Goal: Task Accomplishment & Management: Use online tool/utility

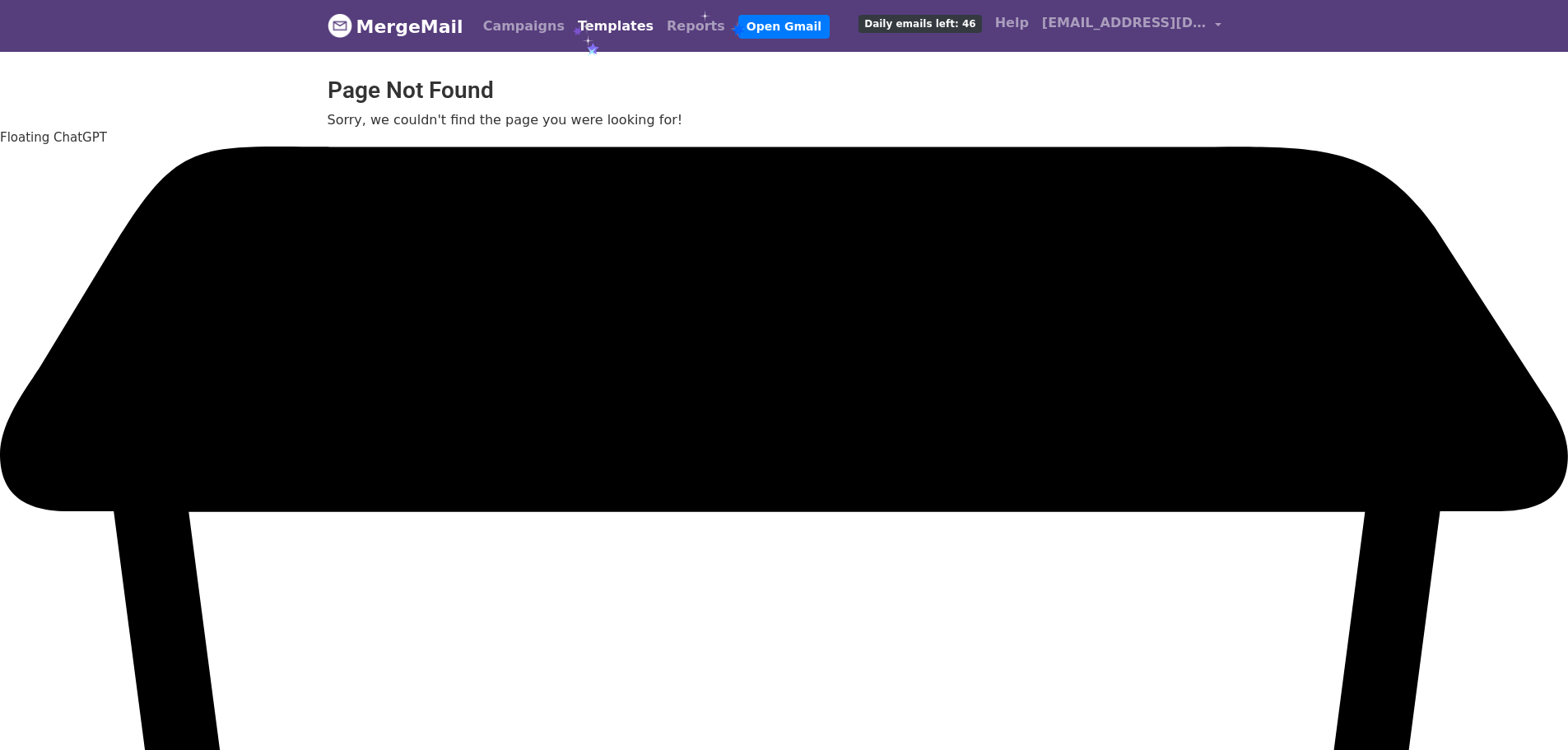
click at [572, 17] on link "Templates" at bounding box center [615, 26] width 89 height 33
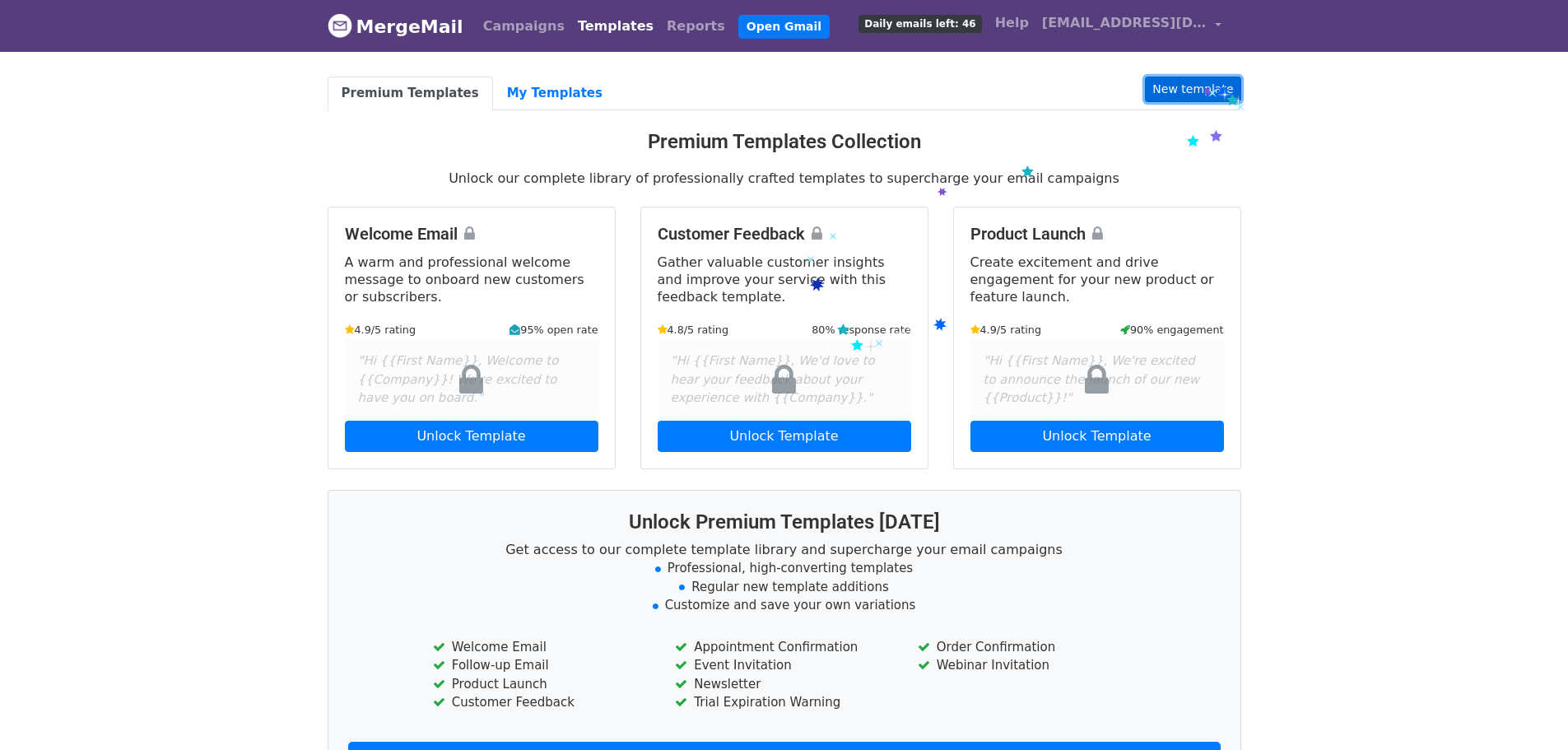
click at [1201, 82] on link "New template" at bounding box center [1192, 89] width 96 height 25
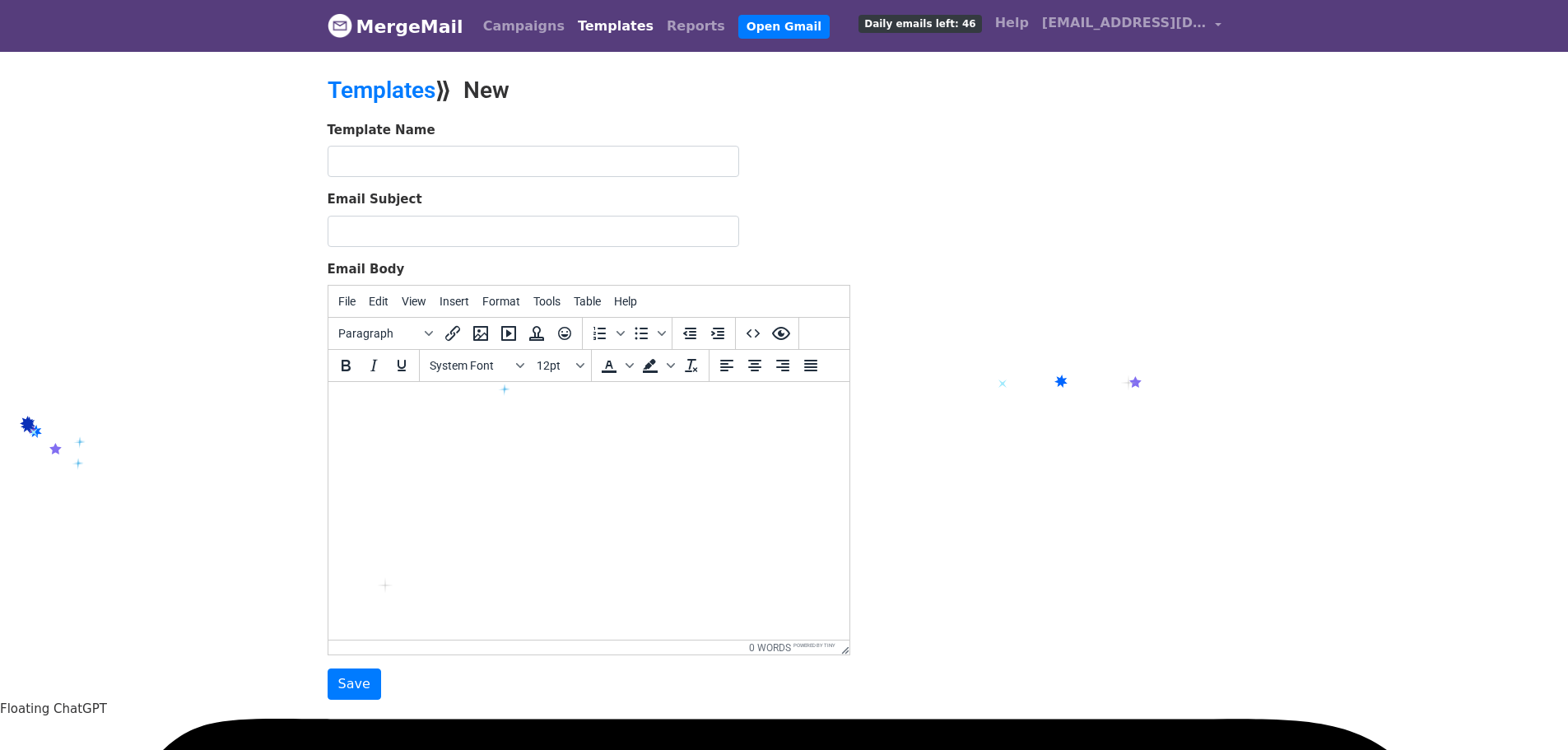
click at [1131, 375] on div "Template Name Email Subject Email Body File Edit View Insert Format Tools Table…" at bounding box center [784, 410] width 938 height 580
click at [565, 430] on body at bounding box center [587, 413] width 494 height 37
click at [1039, 249] on div "Template Name Email Subject Email Body File Edit View Insert Format Tools Table…" at bounding box center [784, 410] width 938 height 580
click at [571, 32] on link "Templates" at bounding box center [615, 26] width 89 height 33
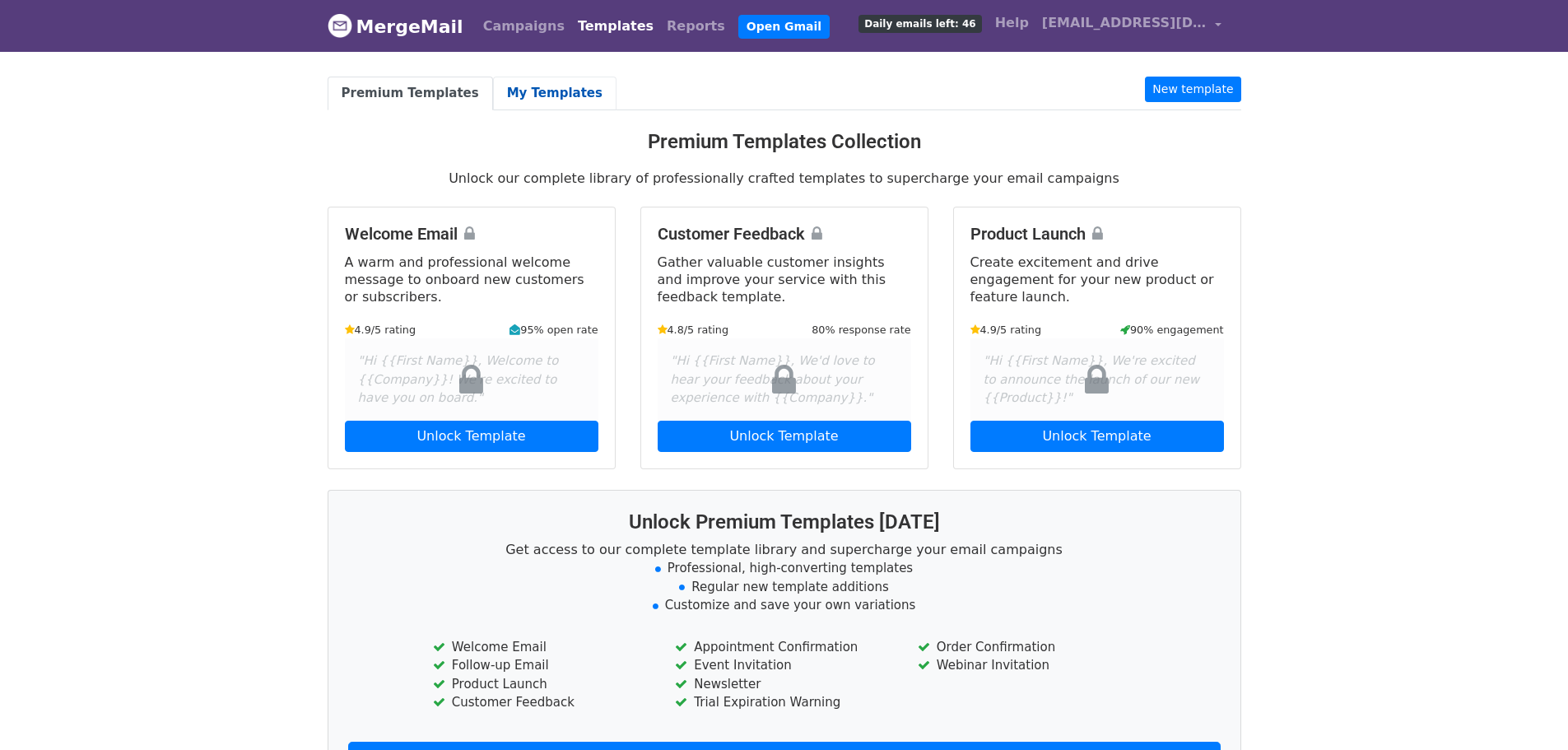
click at [551, 92] on link "My Templates" at bounding box center [555, 93] width 124 height 34
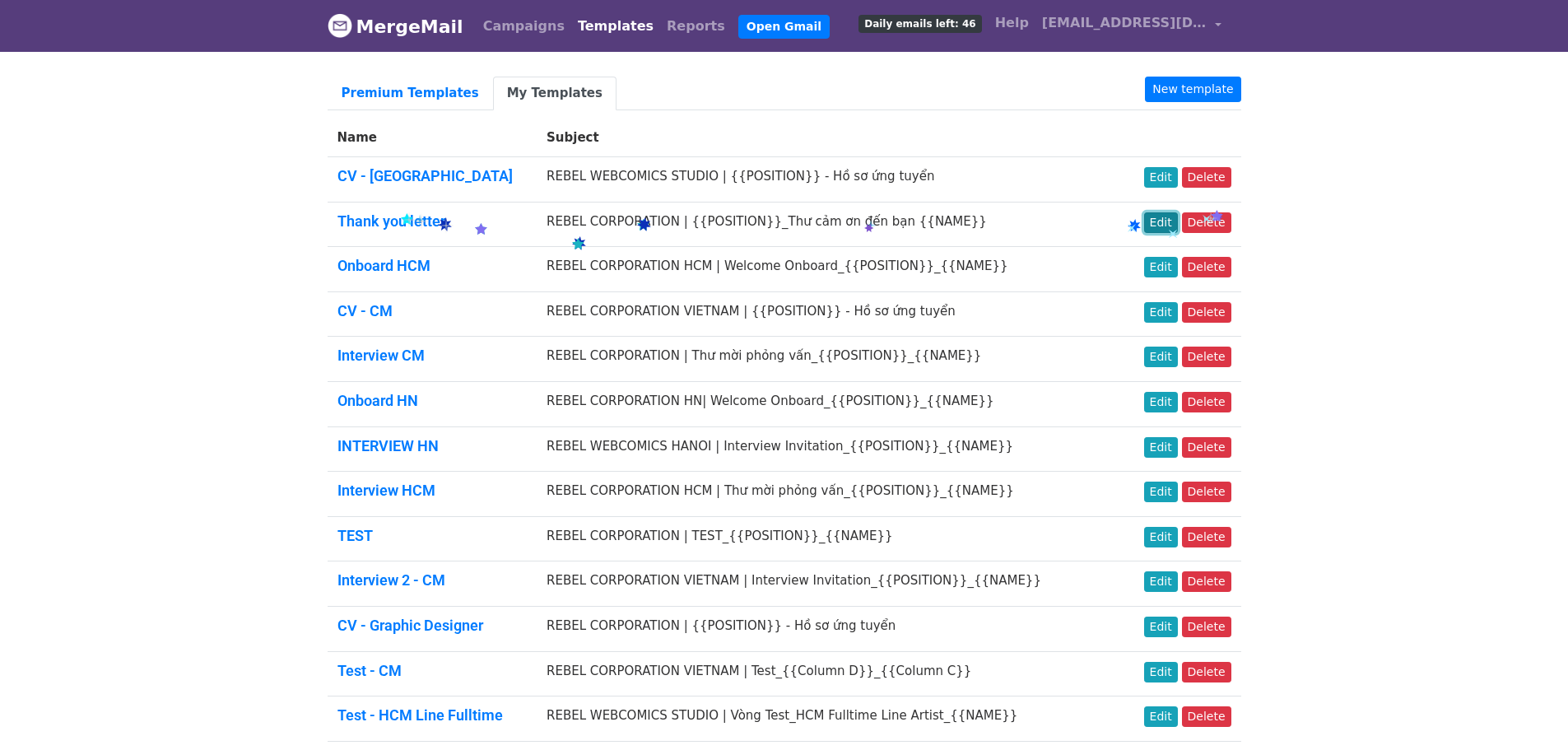
click at [1167, 225] on link "Edit" at bounding box center [1160, 222] width 34 height 20
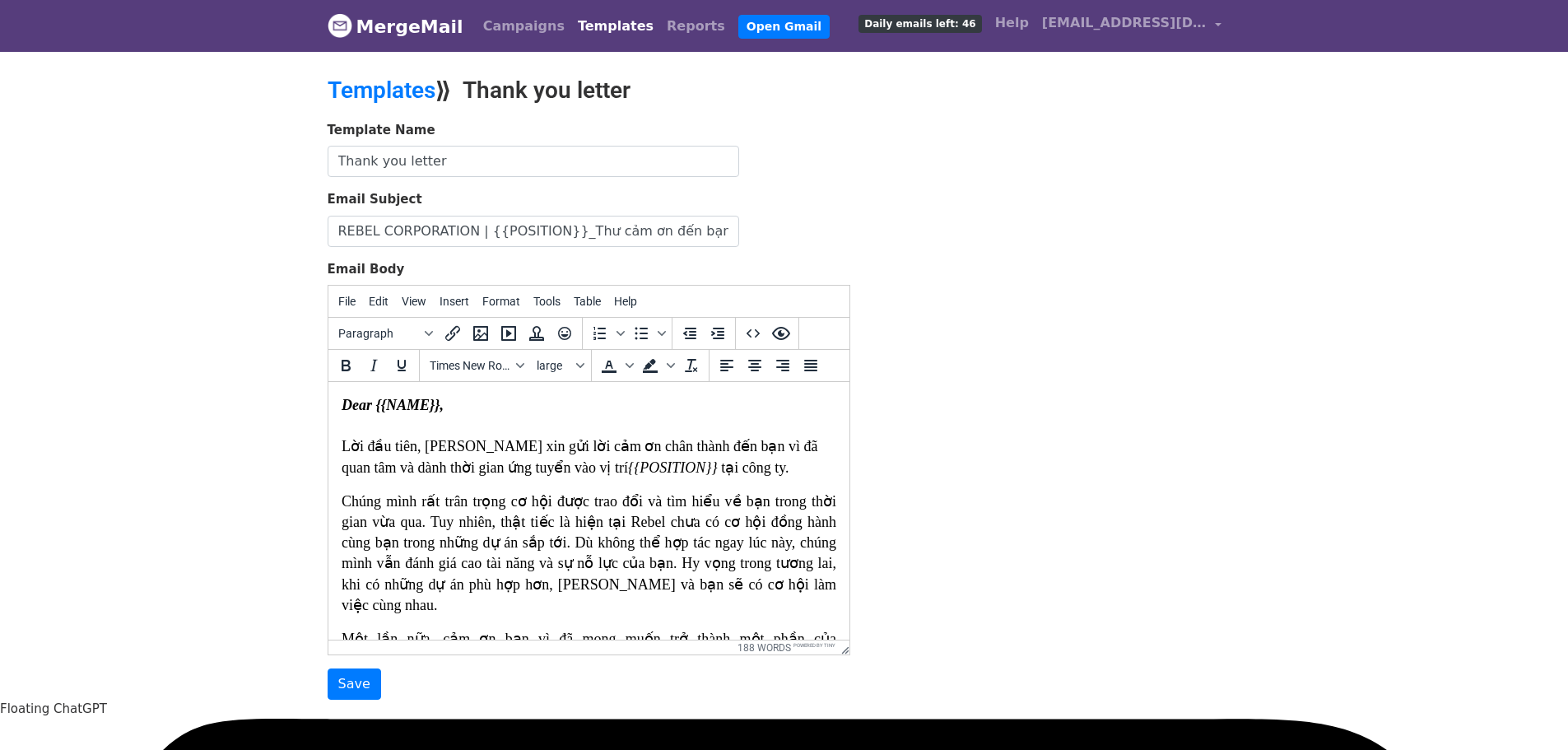
click at [1118, 643] on div "Template Name Thank you letter Email Subject REBEL CORPORATION | {{POSITION}}_T…" at bounding box center [784, 410] width 938 height 580
click at [1111, 443] on div "Template Name Thank you letter Email Subject REBEL CORPORATION | {{POSITION}}_T…" at bounding box center [784, 410] width 938 height 580
drag, startPoint x: 1205, startPoint y: 668, endPoint x: 1542, endPoint y: 711, distance: 339.7
click at [1123, 655] on div "Template Name Thank you letter Email Subject REBEL CORPORATION | {{POSITION}}_T…" at bounding box center [784, 410] width 938 height 580
